Goal: Find specific page/section: Find specific page/section

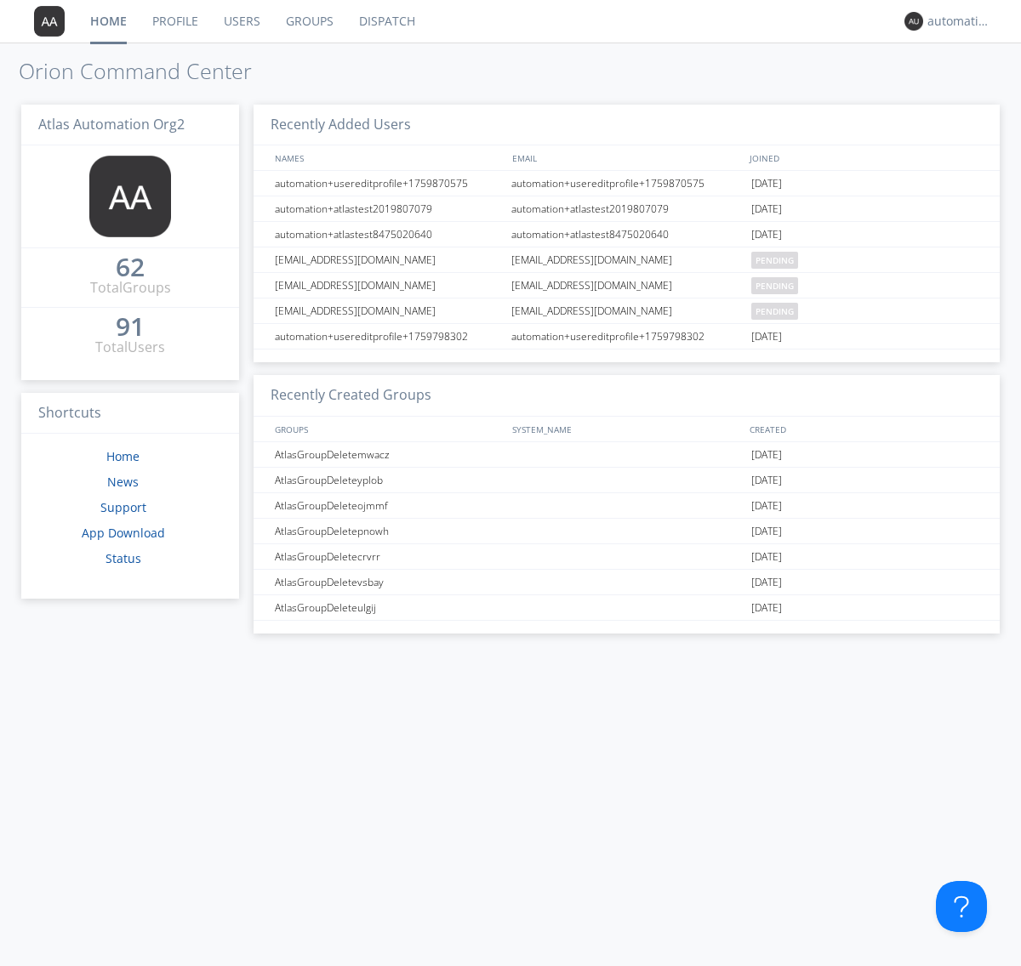
click at [385, 21] on link "Dispatch" at bounding box center [387, 21] width 82 height 43
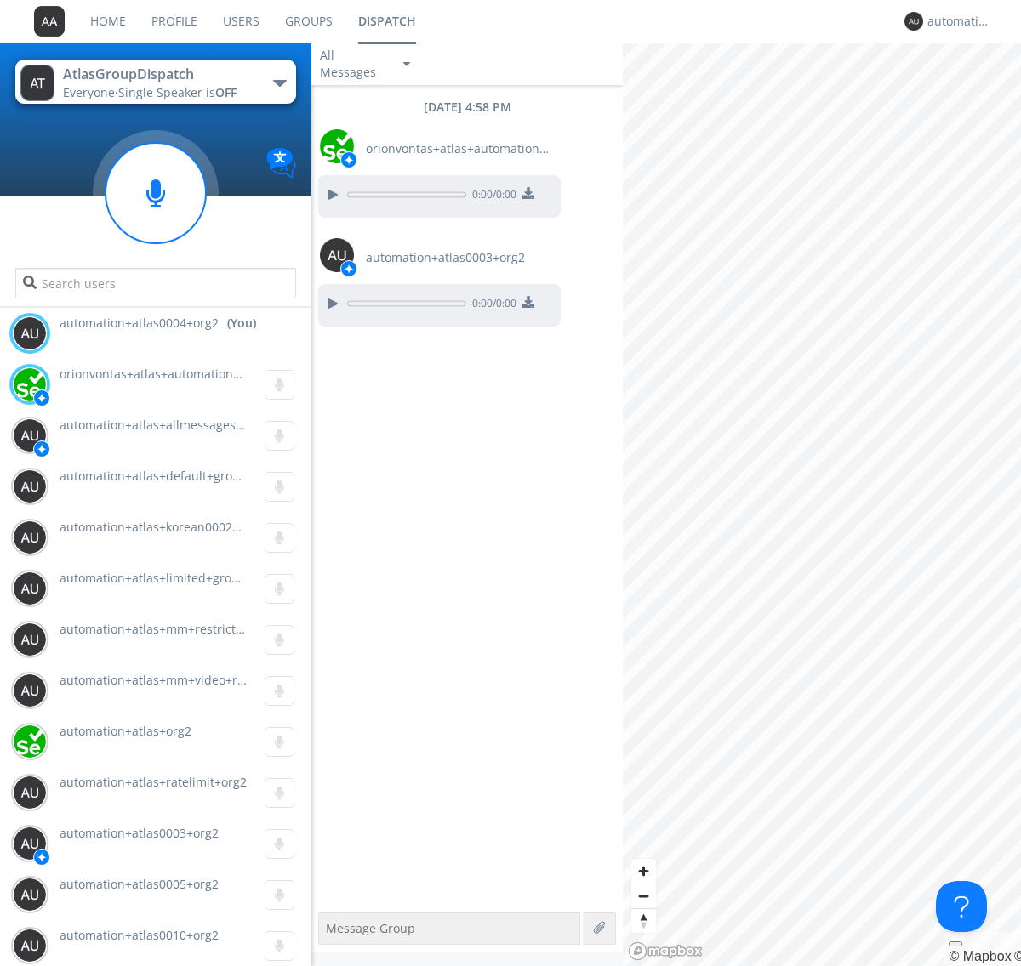
click at [279, 83] on div "button" at bounding box center [280, 83] width 14 height 7
click at [0, 0] on span "AtlasGroupDispatch2" at bounding box center [0, 0] width 0 height 0
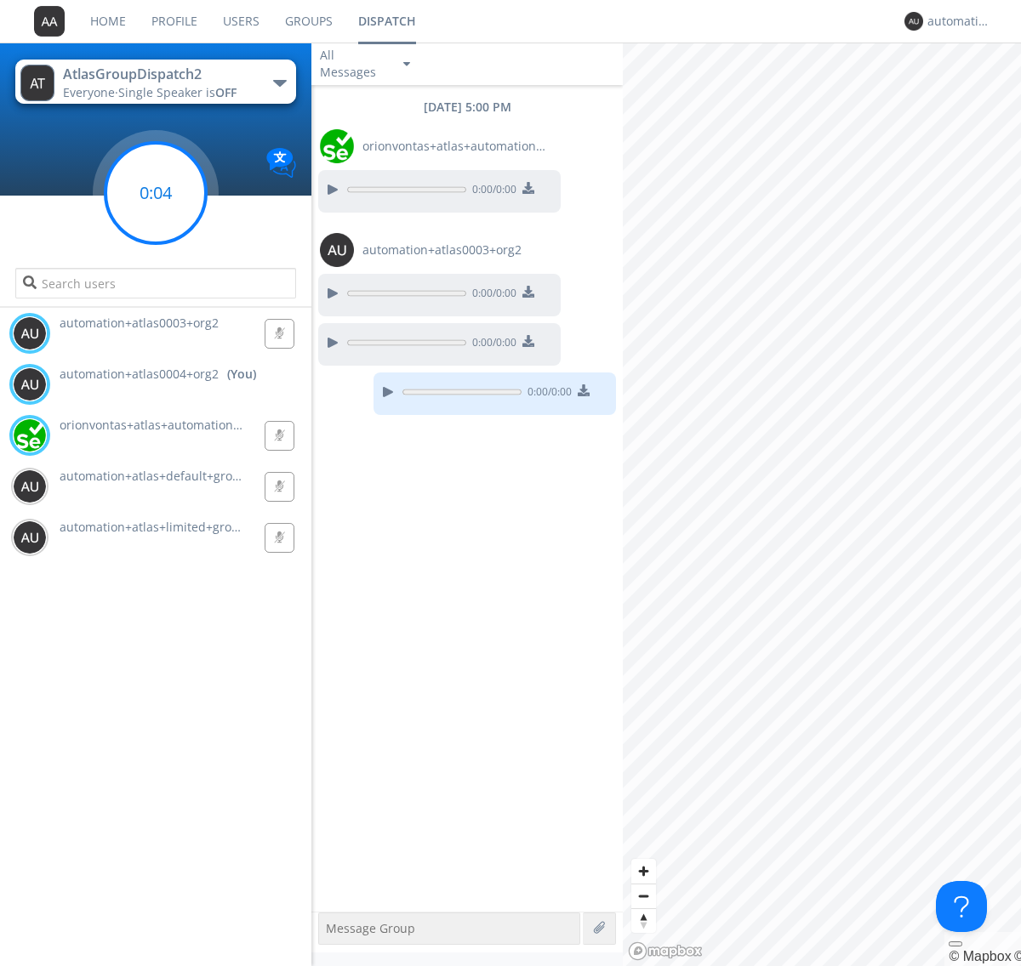
click at [156, 193] on g at bounding box center [155, 193] width 100 height 100
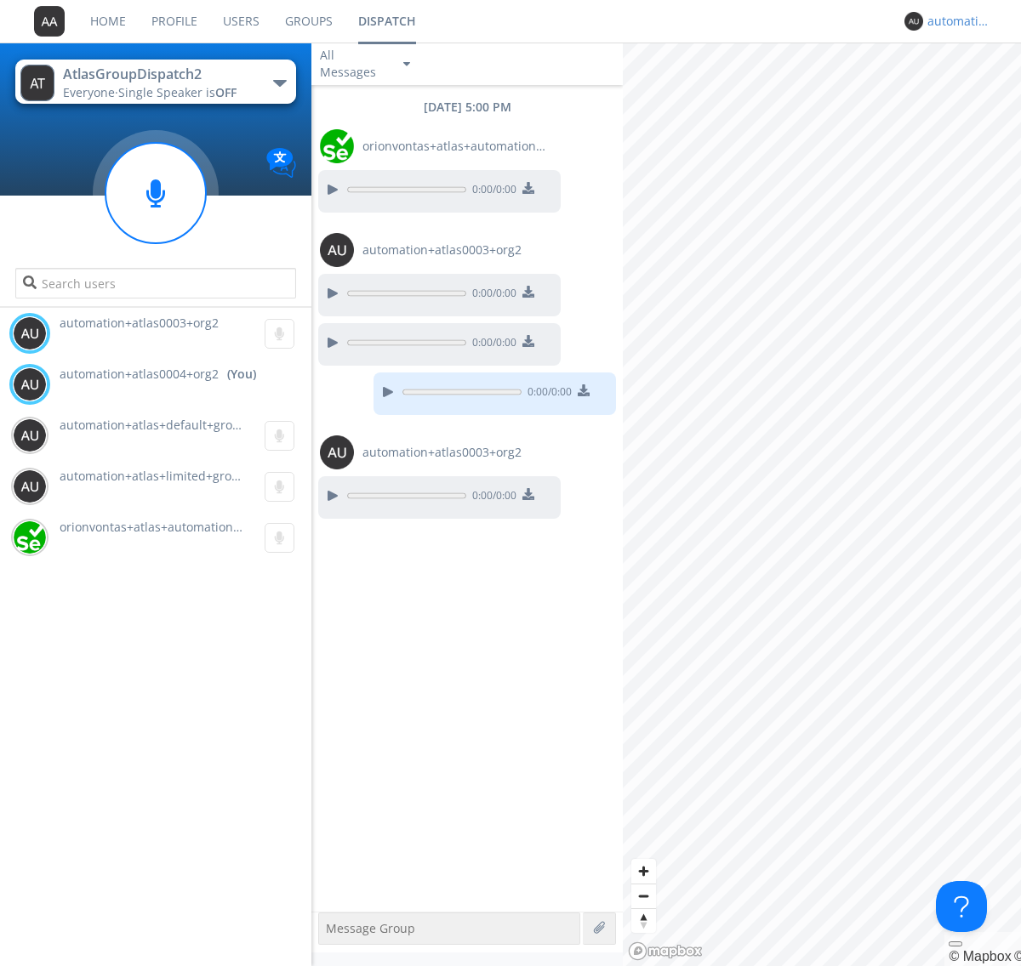
click at [955, 21] on div "automation+atlas0004+org2" at bounding box center [959, 21] width 64 height 17
